Goal: Transaction & Acquisition: Subscribe to service/newsletter

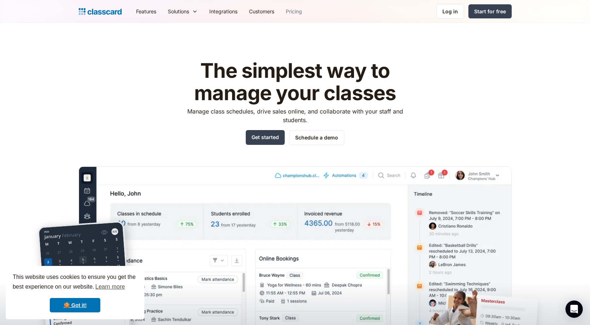
click at [295, 12] on link "Pricing" at bounding box center [294, 11] width 28 height 16
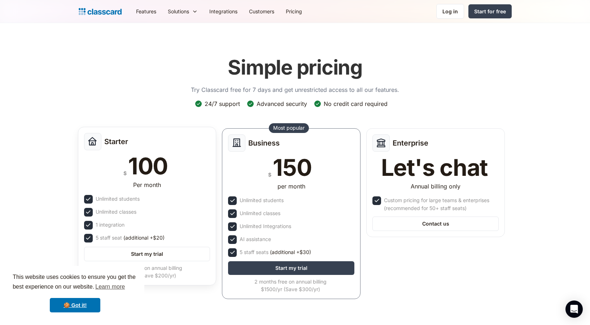
click at [119, 225] on div "1 integration" at bounding box center [110, 225] width 29 height 8
drag, startPoint x: 96, startPoint y: 238, endPoint x: 120, endPoint y: 239, distance: 23.8
click at [120, 239] on div "5 staff seat (additional +$20)" at bounding box center [130, 238] width 69 height 8
click at [415, 281] on div "Starter $ 100 Per month Unlimited students Unlimited classes 1 integration 5 st…" at bounding box center [291, 215] width 433 height 181
click at [529, 52] on header "Simple pricing Try Classcard free for 7 days and get unrestricted access to all…" at bounding box center [295, 183] width 590 height 320
